Goal: Information Seeking & Learning: Learn about a topic

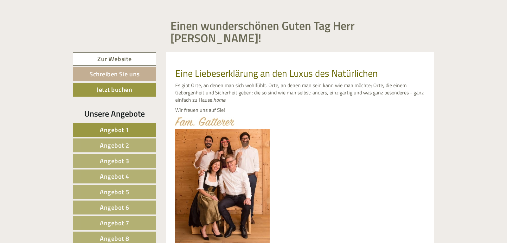
scroll to position [272, 0]
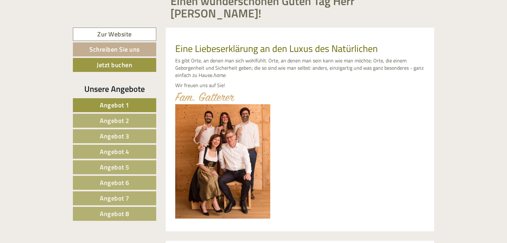
click at [110, 209] on span "Angebot 8" at bounding box center [114, 214] width 29 height 10
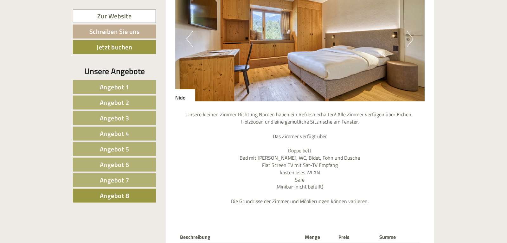
scroll to position [598, 0]
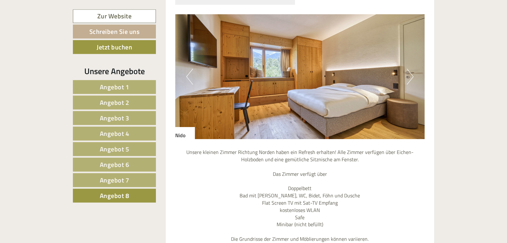
click at [409, 69] on button "Next" at bounding box center [410, 77] width 7 height 16
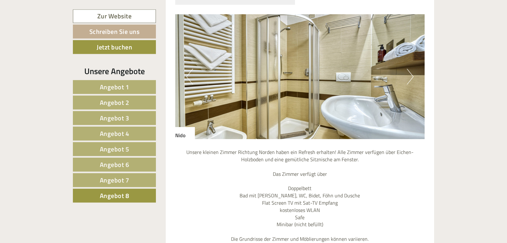
click at [409, 69] on button "Next" at bounding box center [410, 77] width 7 height 16
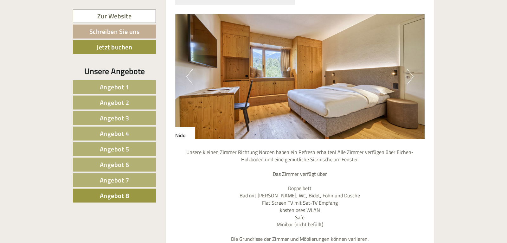
click at [125, 178] on span "Angebot 7" at bounding box center [114, 180] width 29 height 10
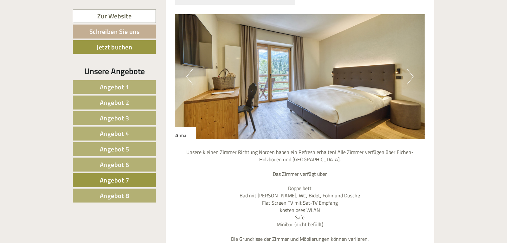
click at [411, 69] on button "Next" at bounding box center [410, 77] width 7 height 16
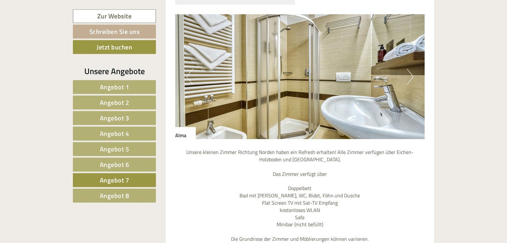
click at [411, 69] on button "Next" at bounding box center [410, 77] width 7 height 16
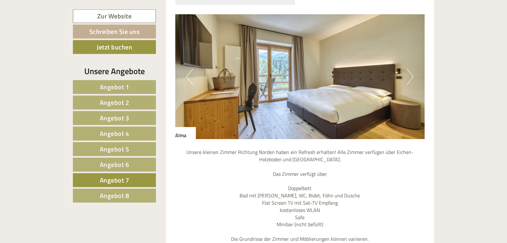
click at [89, 167] on link "Angebot 6" at bounding box center [114, 165] width 83 height 14
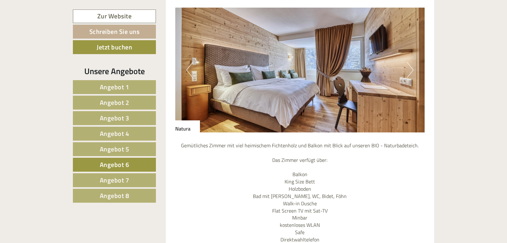
scroll to position [591, 0]
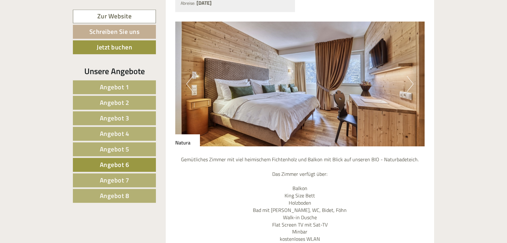
click at [408, 76] on button "Next" at bounding box center [410, 84] width 7 height 16
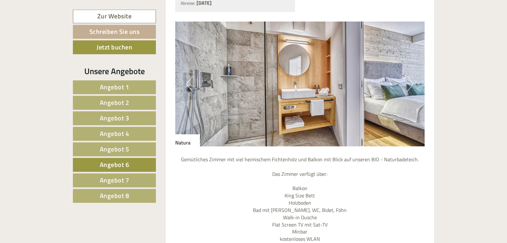
click at [408, 76] on button "Next" at bounding box center [410, 84] width 7 height 16
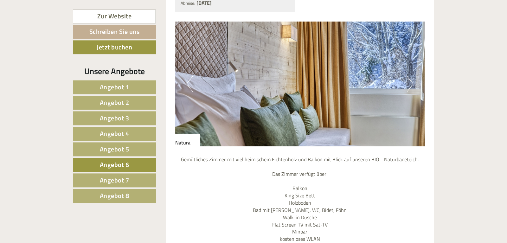
click at [408, 76] on button "Next" at bounding box center [410, 84] width 7 height 16
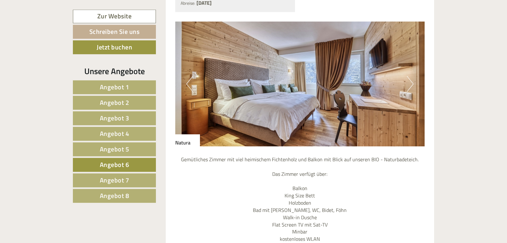
click at [145, 144] on link "Angebot 5" at bounding box center [114, 149] width 83 height 14
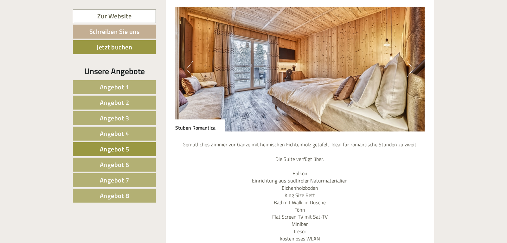
scroll to position [575, 0]
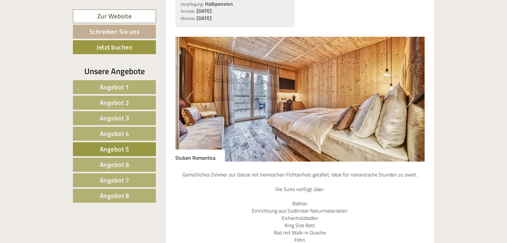
click at [411, 91] on button "Next" at bounding box center [410, 99] width 7 height 16
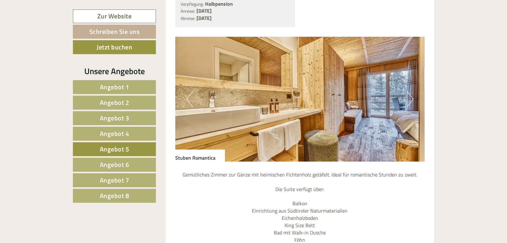
click at [411, 91] on button "Next" at bounding box center [410, 99] width 7 height 16
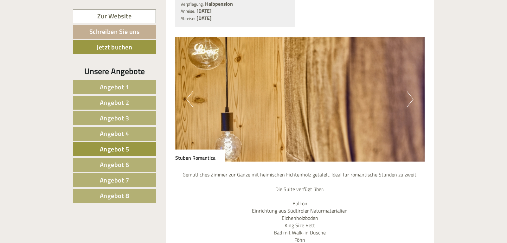
click at [411, 91] on button "Next" at bounding box center [410, 99] width 7 height 16
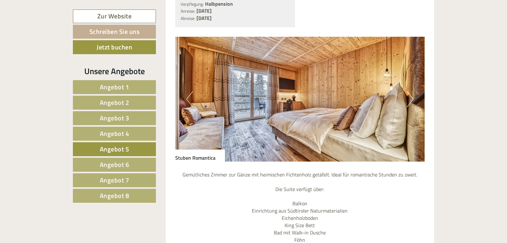
click at [411, 91] on button "Next" at bounding box center [410, 99] width 7 height 16
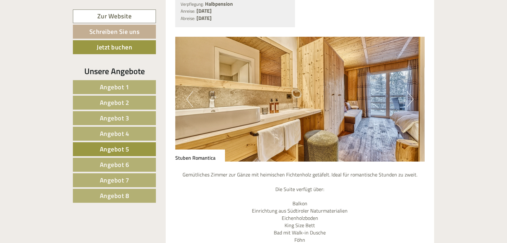
click at [411, 91] on button "Next" at bounding box center [410, 99] width 7 height 16
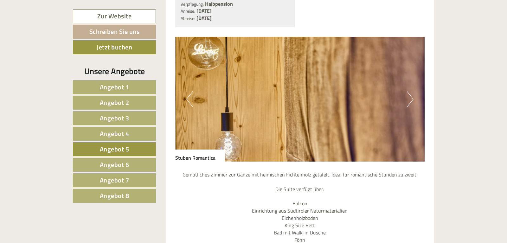
click at [409, 91] on button "Next" at bounding box center [410, 99] width 7 height 16
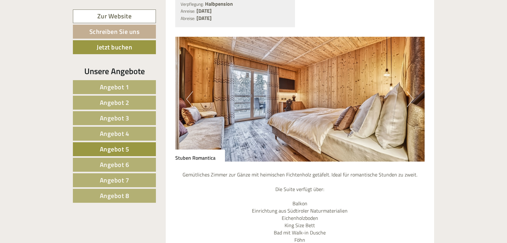
click at [409, 91] on button "Next" at bounding box center [410, 99] width 7 height 16
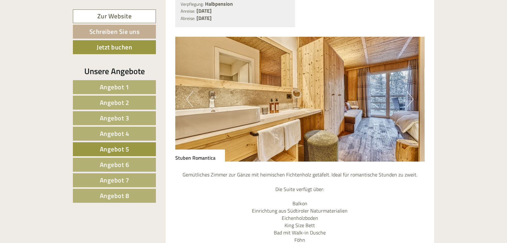
click at [409, 91] on button "Next" at bounding box center [410, 99] width 7 height 16
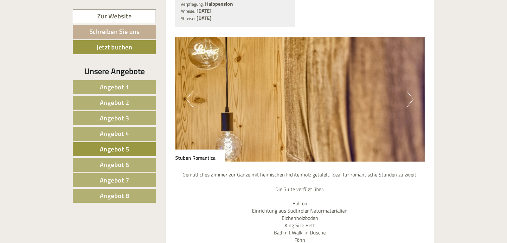
click at [409, 91] on button "Next" at bounding box center [410, 99] width 7 height 16
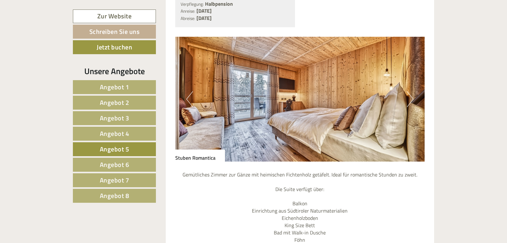
click at [409, 91] on button "Next" at bounding box center [410, 99] width 7 height 16
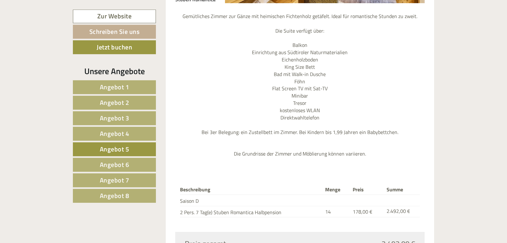
scroll to position [764, 0]
